Goal: Task Accomplishment & Management: Manage account settings

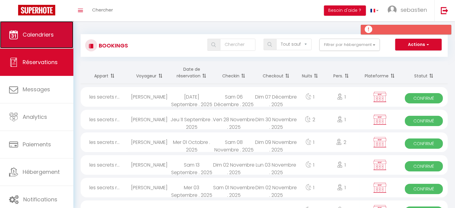
click at [53, 40] on link "Calendriers" at bounding box center [36, 34] width 73 height 27
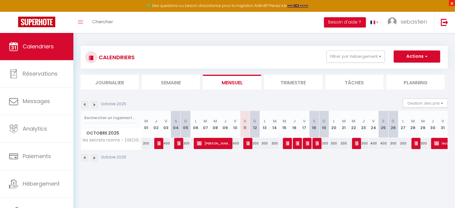
click at [453, 0] on span "×" at bounding box center [452, 3] width 6 height 6
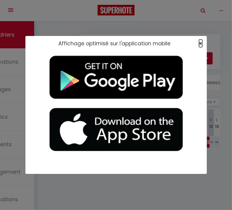
click at [201, 41] on span "×" at bounding box center [200, 44] width 3 height 8
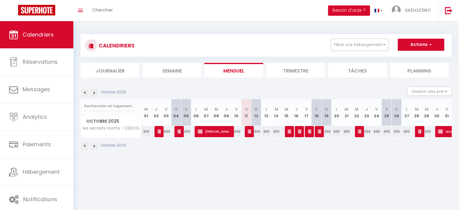
click at [95, 146] on img at bounding box center [94, 146] width 7 height 7
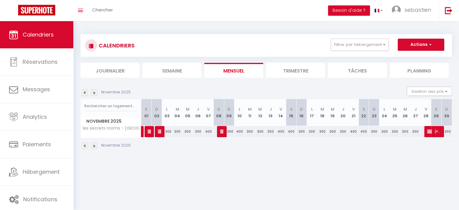
click at [85, 145] on img at bounding box center [85, 146] width 7 height 7
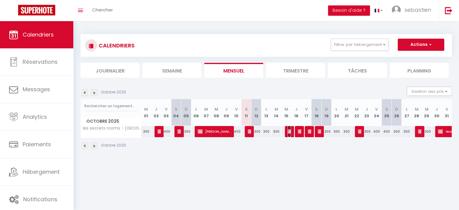
click at [290, 133] on img at bounding box center [290, 131] width 5 height 5
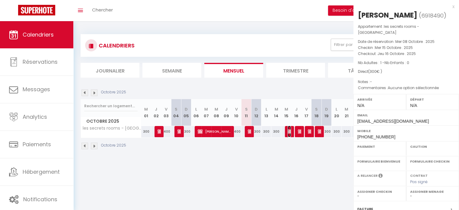
select select "OK"
select select "KO"
select select "0"
select select "1"
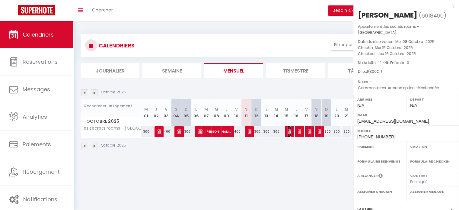
select select
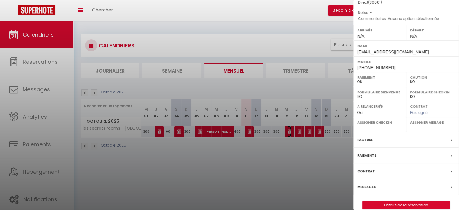
scroll to position [70, 0]
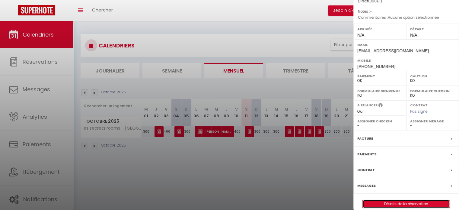
click at [397, 200] on link "Détails de la réservation" at bounding box center [406, 204] width 87 height 8
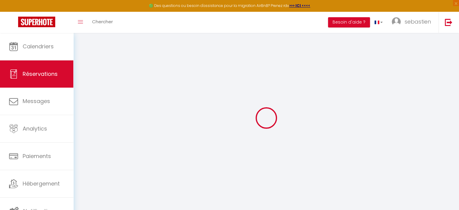
select select
checkbox input "false"
select select
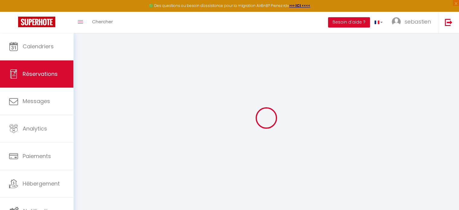
checkbox input "false"
select select
checkbox input "false"
type textarea "Aucune option sélectionnée"
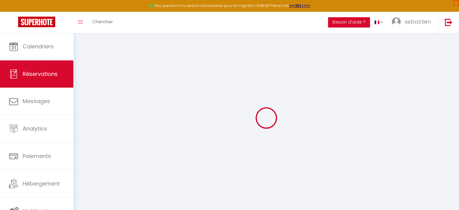
select select
checkbox input "false"
select select
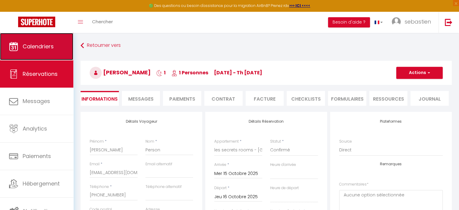
click at [44, 38] on link "Calendriers" at bounding box center [36, 46] width 73 height 27
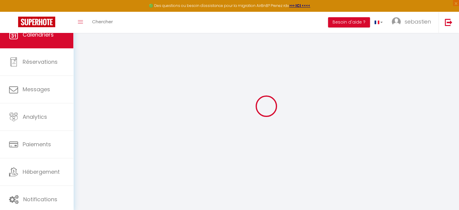
select select
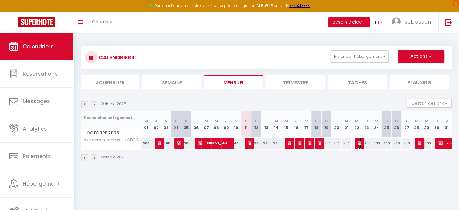
click at [358, 146] on span "[PERSON_NAME]" at bounding box center [359, 142] width 3 height 11
select select "OK"
select select "KO"
select select "0"
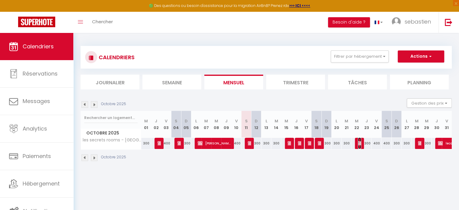
select select "1"
select select
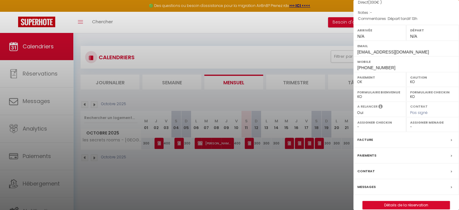
scroll to position [70, 0]
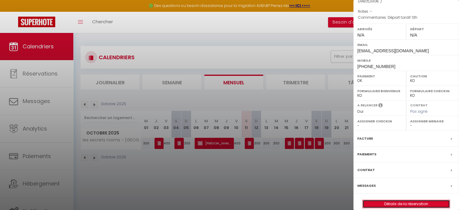
click at [385, 200] on link "Détails de la réservation" at bounding box center [406, 204] width 87 height 8
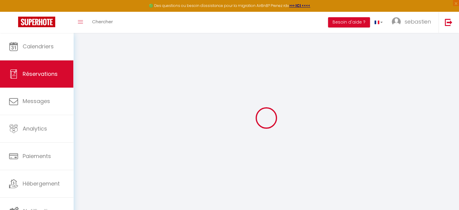
type input "[PERSON_NAME]"
type input "[EMAIL_ADDRESS][DOMAIN_NAME]"
type input "[PHONE_NUMBER]"
type input "44470"
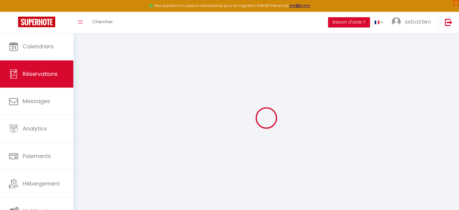
type input "[STREET_ADDRESS]"
type input "Carquefou"
select select "FR"
select select "51144"
select select "1"
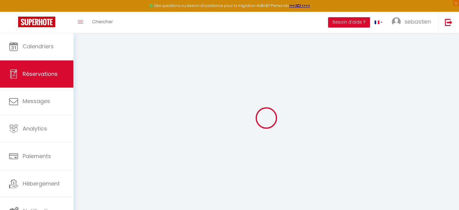
type input "Mer 22 Octobre 2025"
select select
type input "Jeu 23 Octobre 2025"
select select
type input "1"
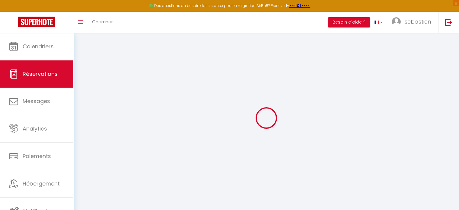
select select "12"
select select
type input "330"
checkbox input "false"
type input "0"
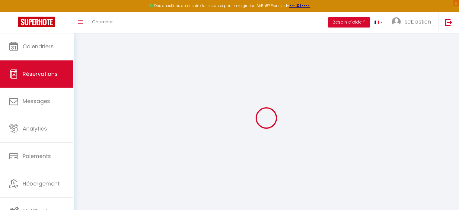
type input "0"
select select
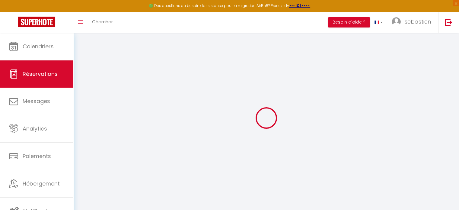
select select "14"
checkbox input "false"
select select
checkbox input "false"
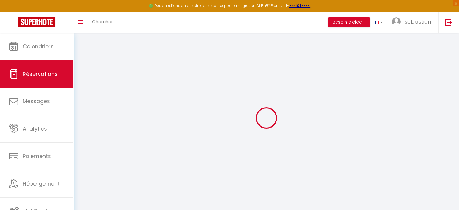
select select
checkbox input "false"
select select
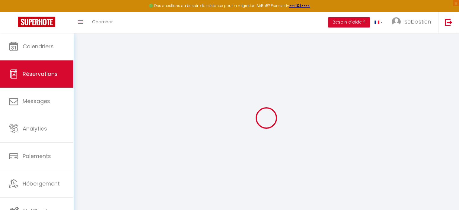
checkbox input "false"
type textarea "Départ tardif 13h"
select select
checkbox input "false"
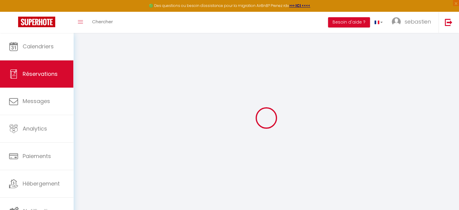
select select
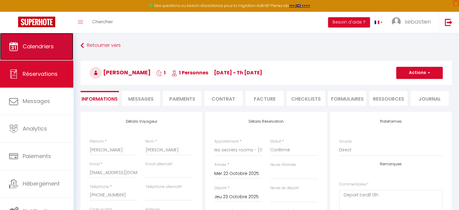
click at [55, 40] on link "Calendriers" at bounding box center [36, 46] width 73 height 27
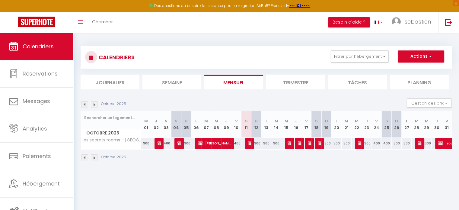
click at [245, 142] on div at bounding box center [250, 143] width 10 height 11
click at [247, 143] on div at bounding box center [250, 143] width 10 height 11
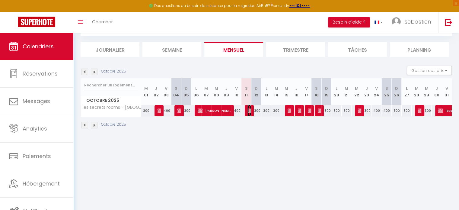
click at [249, 111] on img at bounding box center [250, 110] width 5 height 5
select select "OK"
select select "0"
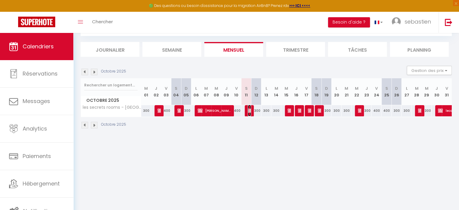
select select "1"
select select
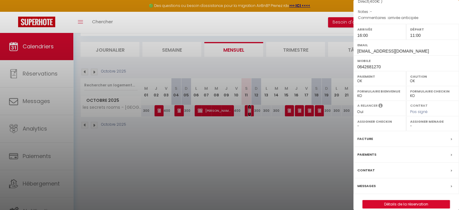
scroll to position [70, 0]
click at [399, 200] on link "Détails de la réservation" at bounding box center [406, 204] width 87 height 8
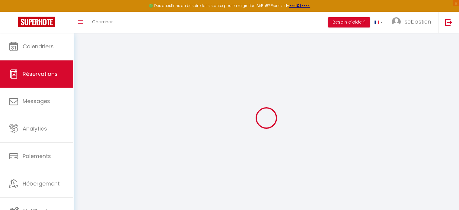
select select
checkbox input "false"
select select
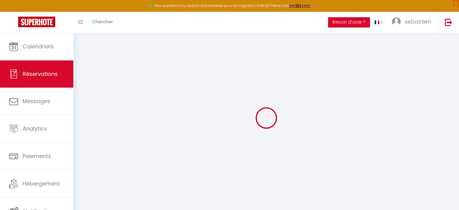
checkbox input "false"
type textarea "arrivée anticipée"
select select
checkbox input "false"
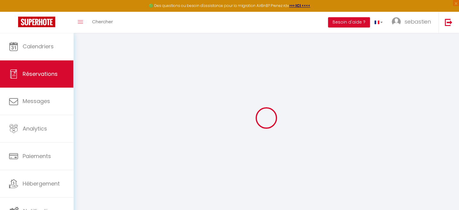
select select "16:00"
select select "11:00"
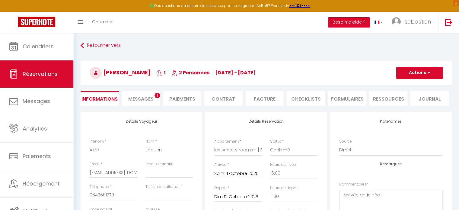
click at [141, 98] on span "Messages" at bounding box center [140, 98] width 25 height 7
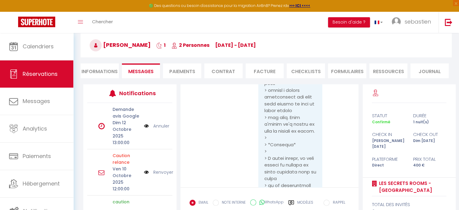
scroll to position [65, 0]
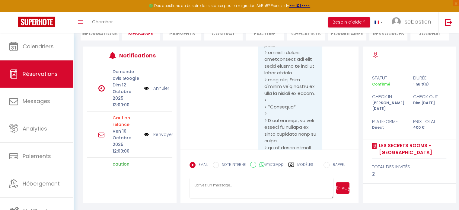
click at [307, 163] on label "Modèles" at bounding box center [305, 167] width 16 height 11
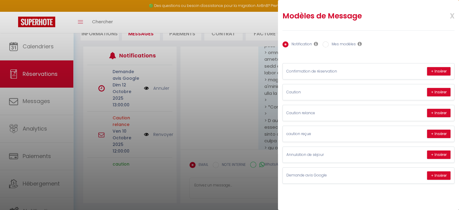
click at [344, 47] on label "Mes modèles" at bounding box center [342, 44] width 27 height 7
click at [329, 47] on input "Mes modèles" at bounding box center [326, 44] width 6 height 6
radio input "true"
radio input "false"
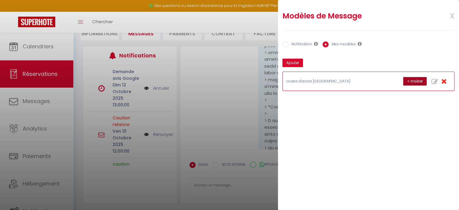
click at [420, 79] on button "+ Insérer" at bounding box center [415, 81] width 24 height 8
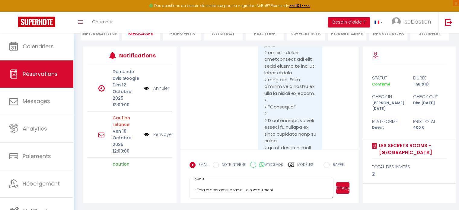
scroll to position [121, 0]
click at [197, 190] on textarea at bounding box center [262, 188] width 144 height 21
click at [267, 186] on textarea at bounding box center [262, 188] width 144 height 21
type textarea "Loremip Dolor, Sita consec adipi el sedd eiusmodt. Inci utlaboree dol magnaaliq…"
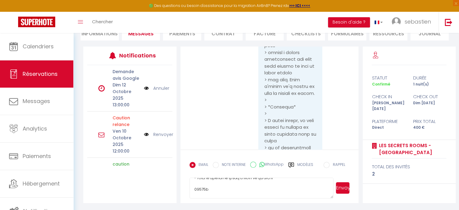
click at [344, 186] on button "Envoyer" at bounding box center [343, 187] width 14 height 11
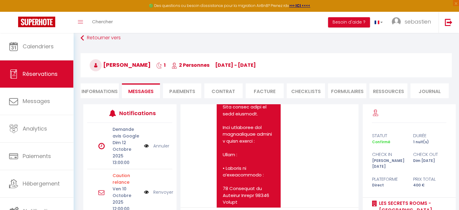
scroll to position [0, 0]
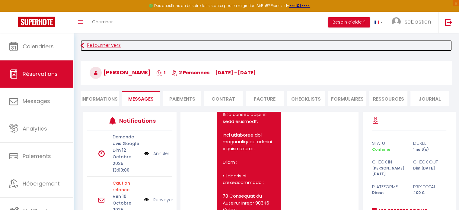
click at [82, 46] on icon at bounding box center [82, 45] width 3 height 11
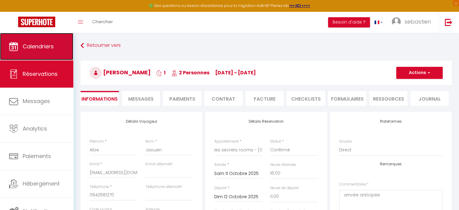
click at [37, 38] on link "Calendriers" at bounding box center [36, 46] width 73 height 27
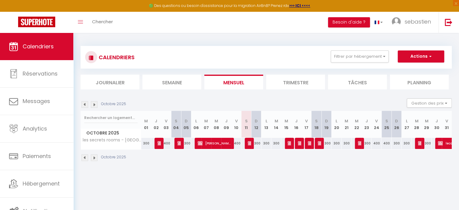
click at [96, 104] on img at bounding box center [94, 104] width 7 height 7
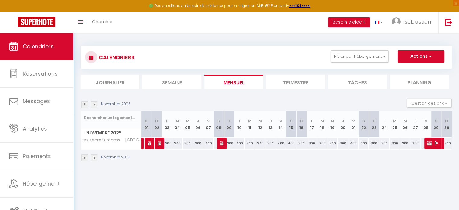
click at [96, 105] on img at bounding box center [94, 104] width 7 height 7
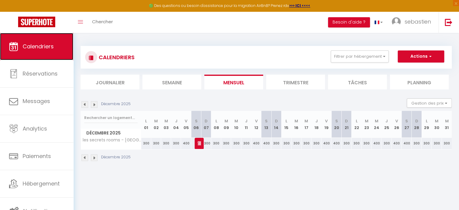
click at [54, 46] on link "Calendriers" at bounding box center [36, 46] width 73 height 27
click at [93, 106] on img at bounding box center [94, 104] width 7 height 7
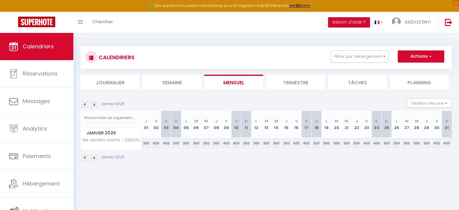
click at [93, 106] on img at bounding box center [94, 104] width 7 height 7
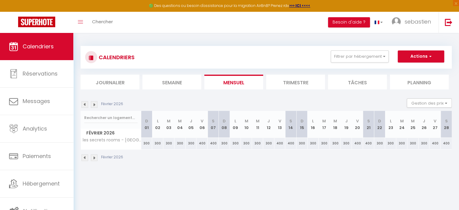
click at [93, 106] on img at bounding box center [94, 104] width 7 height 7
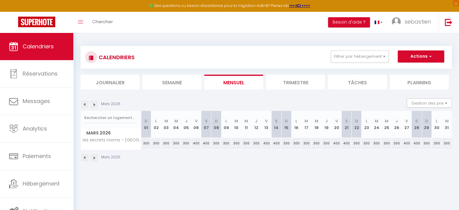
click at [93, 106] on img at bounding box center [94, 104] width 7 height 7
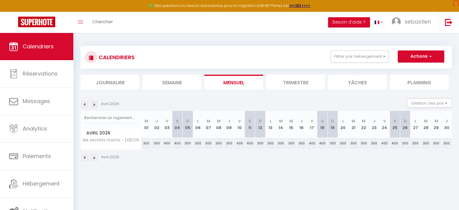
click at [93, 106] on img at bounding box center [94, 104] width 7 height 7
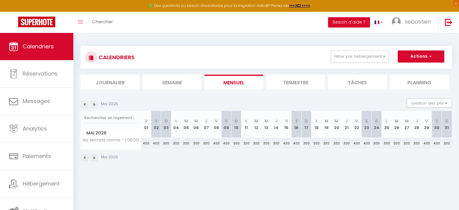
click at [93, 106] on img at bounding box center [94, 104] width 7 height 7
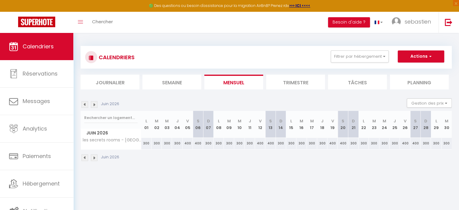
click at [93, 106] on img at bounding box center [94, 104] width 7 height 7
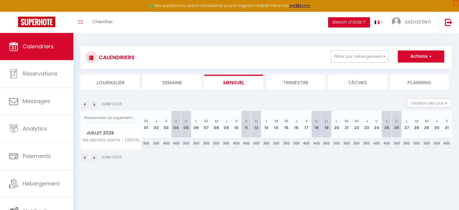
click at [98, 109] on div "Juillet 2026 Gestion des prix Nb Nuits minimum Règles Disponibilité" at bounding box center [266, 104] width 371 height 12
click at [95, 104] on img at bounding box center [94, 104] width 7 height 7
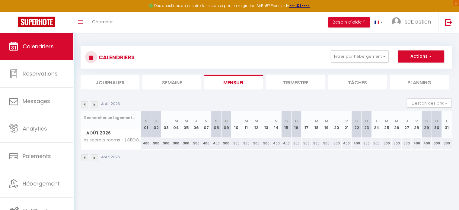
click at [95, 104] on img at bounding box center [94, 104] width 7 height 7
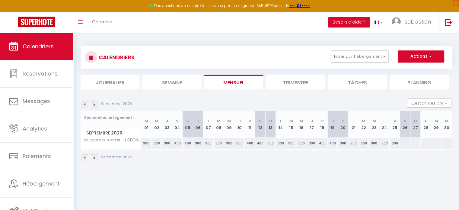
click at [95, 104] on img at bounding box center [94, 104] width 7 height 7
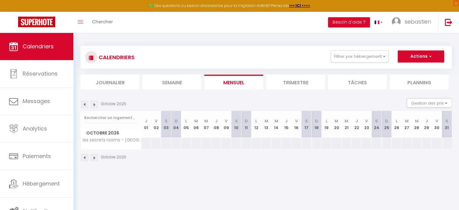
click at [95, 104] on img at bounding box center [94, 104] width 7 height 7
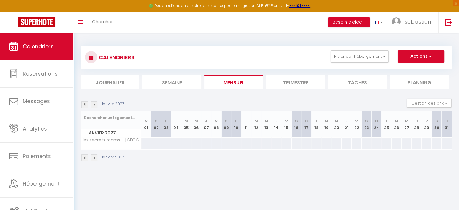
click at [95, 104] on img at bounding box center [94, 104] width 7 height 7
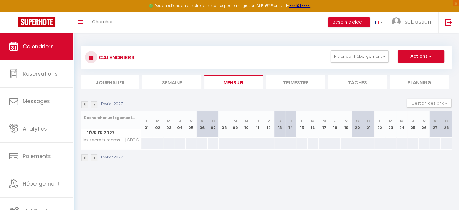
click at [84, 106] on img at bounding box center [85, 104] width 7 height 7
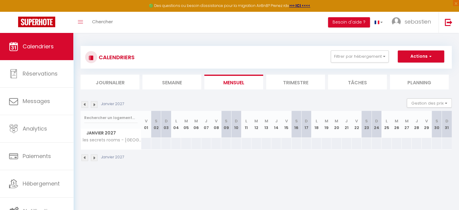
click at [84, 106] on img at bounding box center [85, 104] width 7 height 7
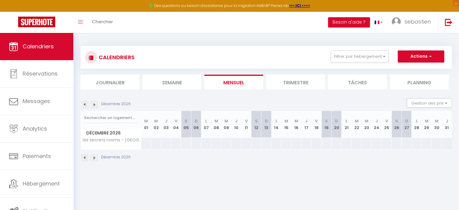
click at [84, 106] on img at bounding box center [85, 104] width 7 height 7
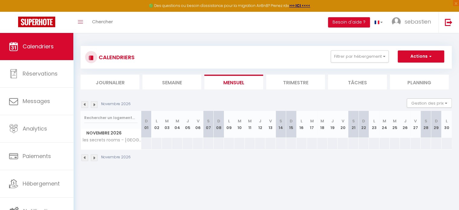
click at [84, 106] on img at bounding box center [85, 104] width 7 height 7
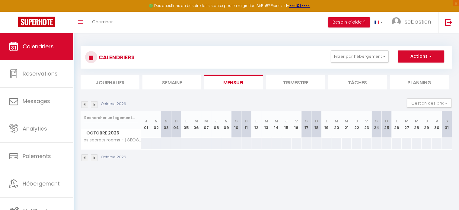
click at [84, 106] on img at bounding box center [85, 104] width 7 height 7
